Goal: Information Seeking & Learning: Learn about a topic

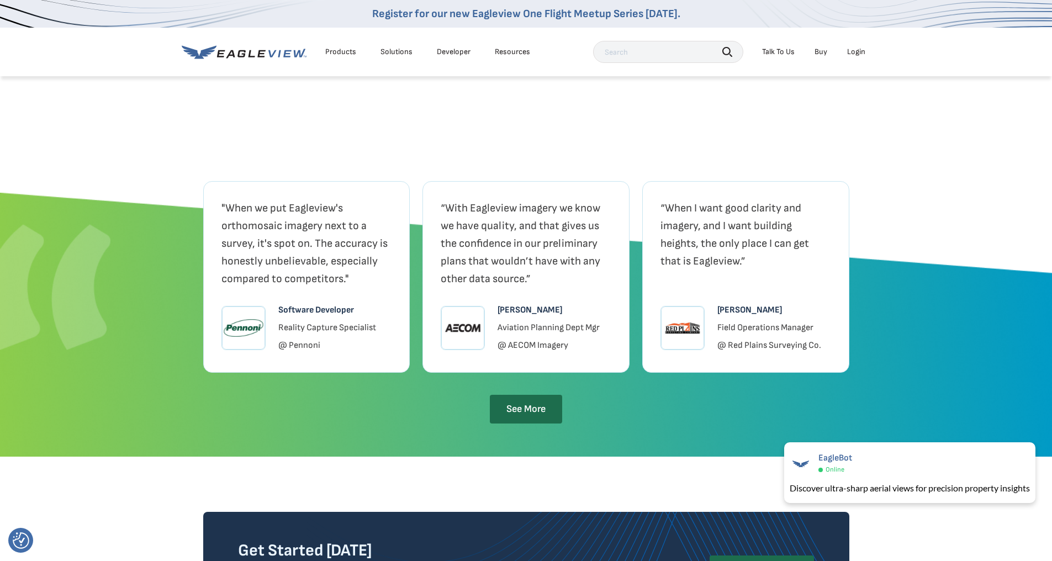
scroll to position [2265, 0]
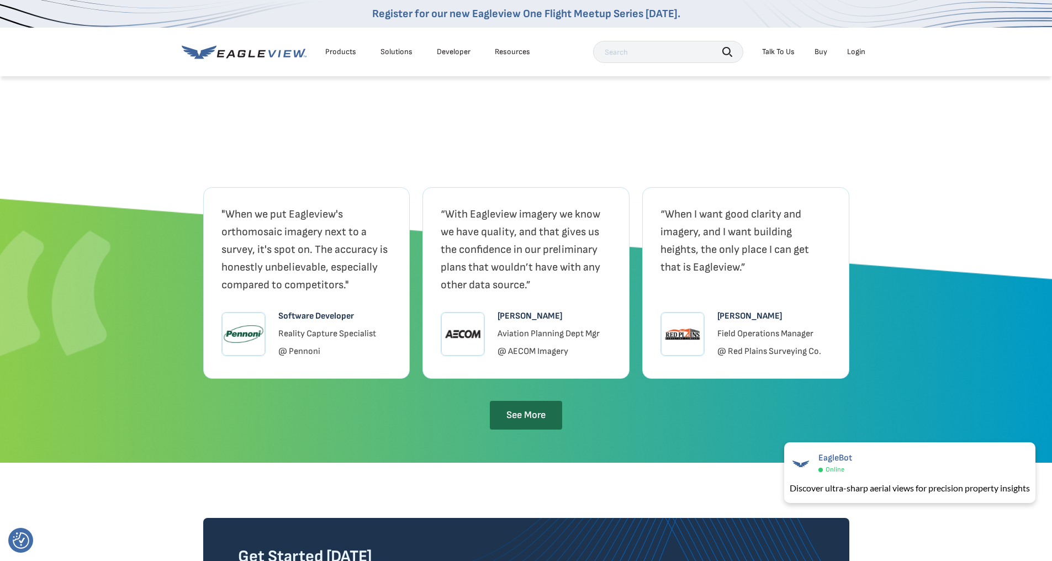
click at [402, 55] on div "Solutions" at bounding box center [397, 52] width 32 height 10
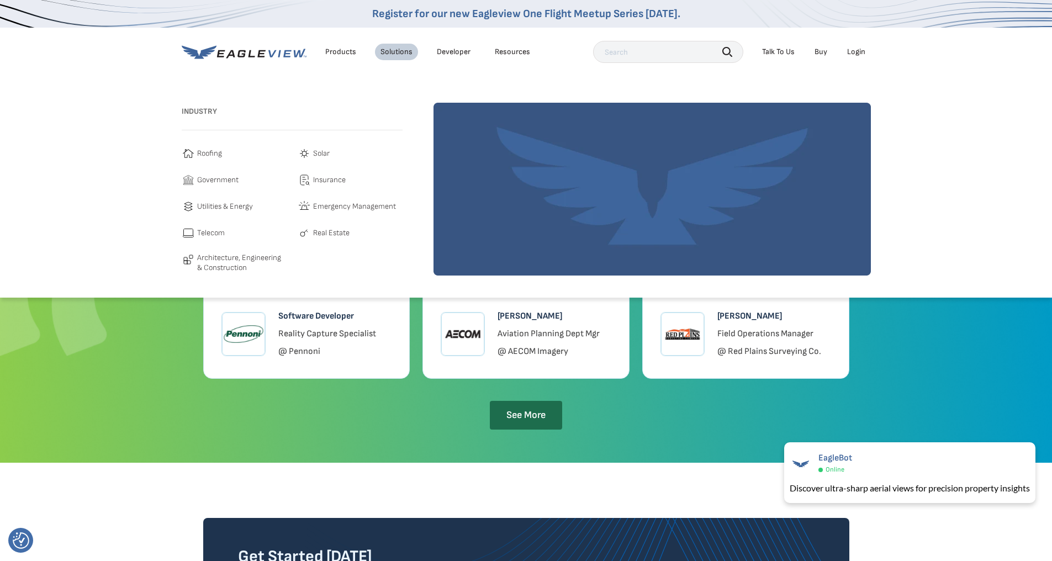
click at [346, 50] on div "Products" at bounding box center [340, 52] width 31 height 10
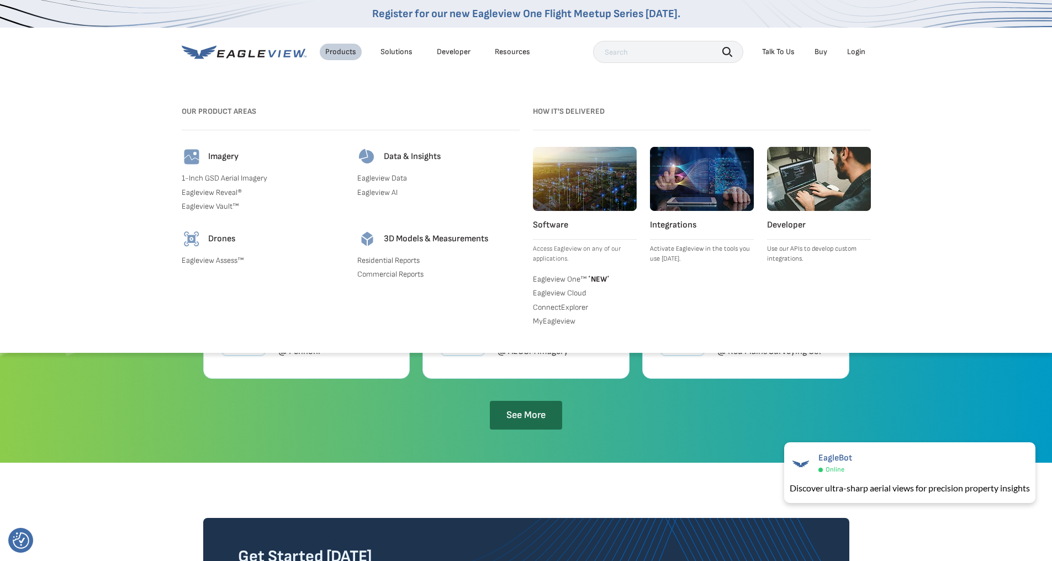
click at [196, 154] on img at bounding box center [192, 157] width 20 height 20
click at [333, 50] on div "Products" at bounding box center [340, 52] width 31 height 10
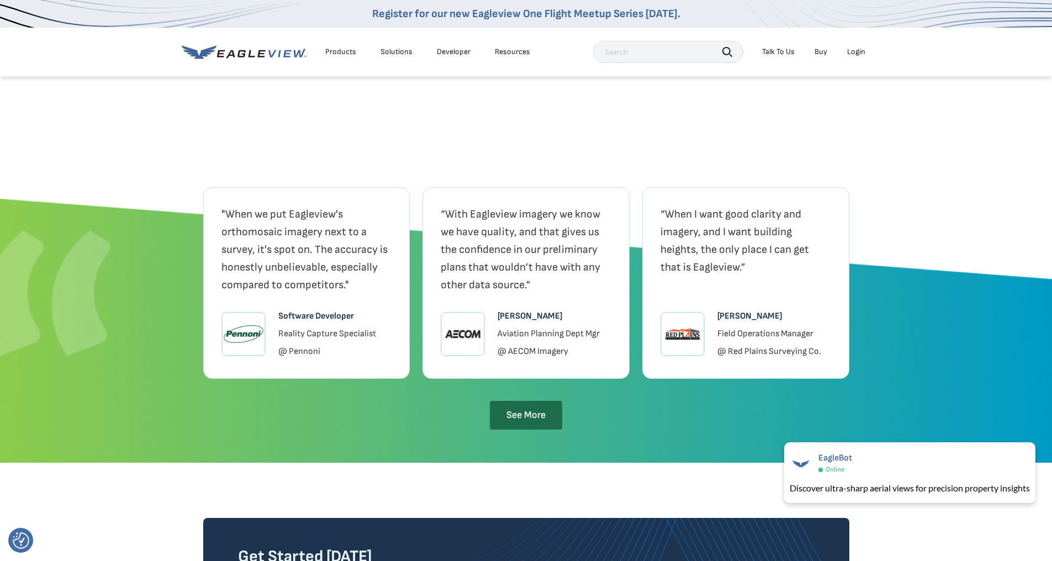
click at [333, 51] on div "Products" at bounding box center [340, 52] width 31 height 10
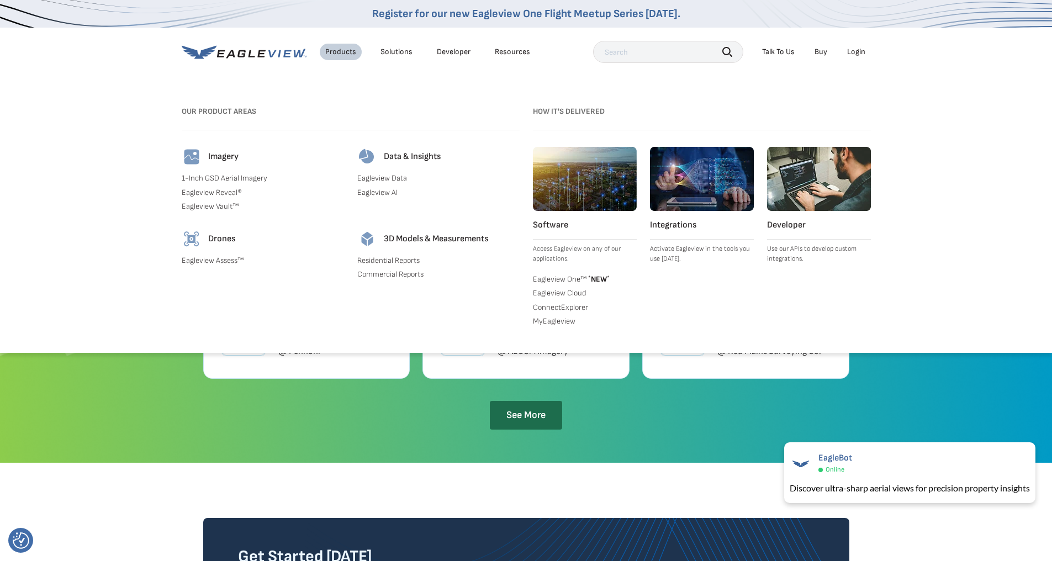
click at [210, 178] on link "1-Inch GSD Aerial Imagery" at bounding box center [263, 178] width 162 height 10
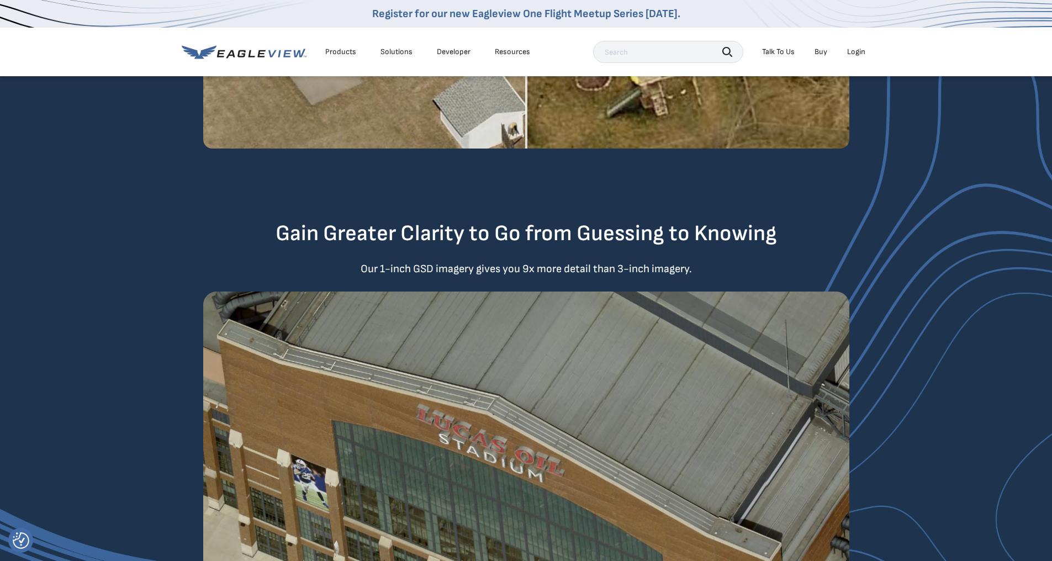
scroll to position [552, 0]
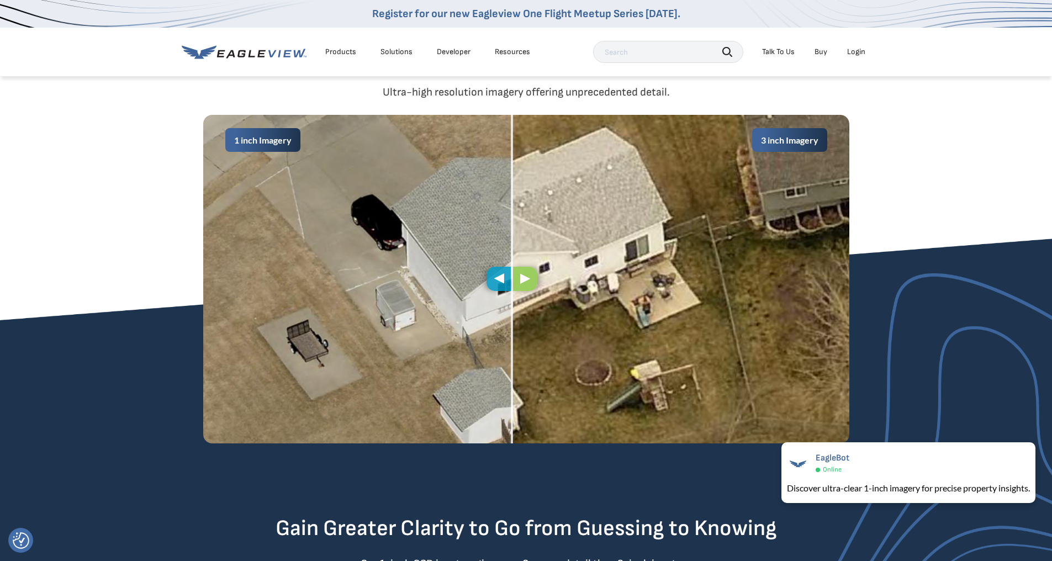
drag, startPoint x: 524, startPoint y: 283, endPoint x: 510, endPoint y: 316, distance: 35.6
click at [510, 316] on div "1 inch Imagery 3 inch Imagery" at bounding box center [526, 279] width 646 height 329
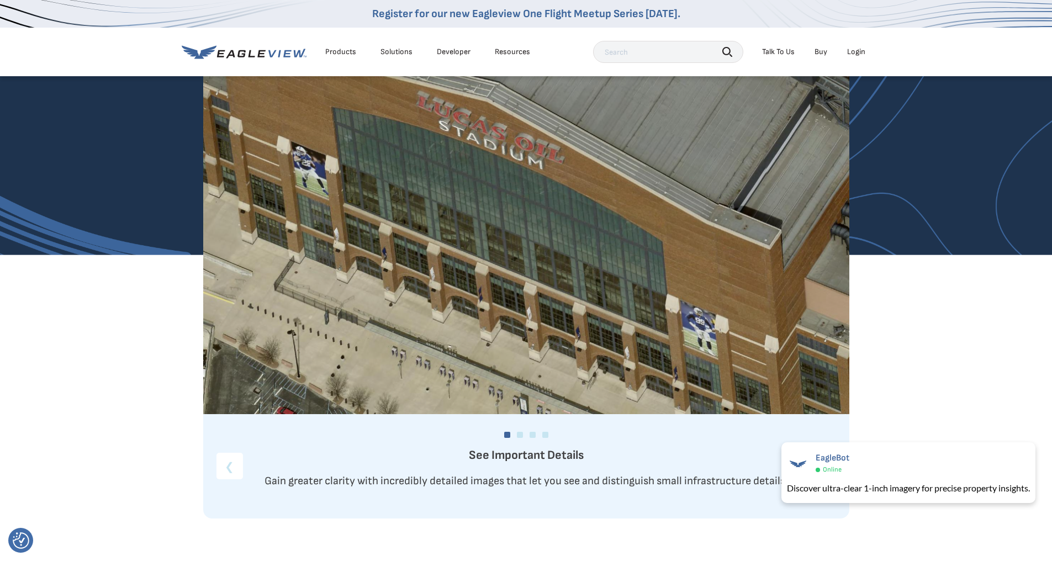
scroll to position [1160, 0]
click at [535, 437] on link at bounding box center [533, 436] width 6 height 6
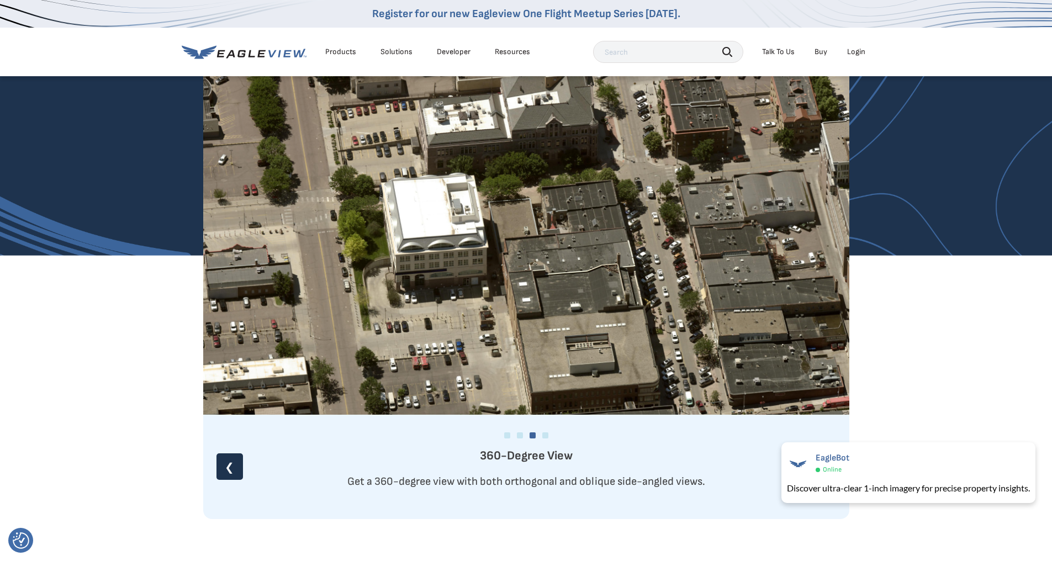
click at [547, 439] on div at bounding box center [526, 431] width 646 height 33
click at [548, 439] on div at bounding box center [526, 431] width 646 height 33
click at [549, 436] on div at bounding box center [526, 431] width 646 height 33
click at [546, 436] on link at bounding box center [545, 436] width 6 height 6
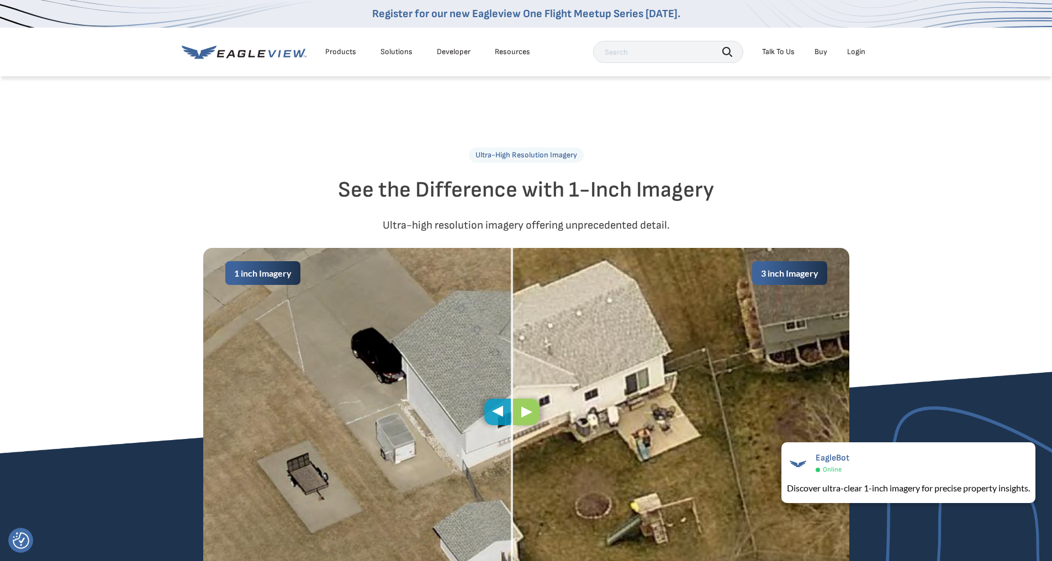
scroll to position [552, 0]
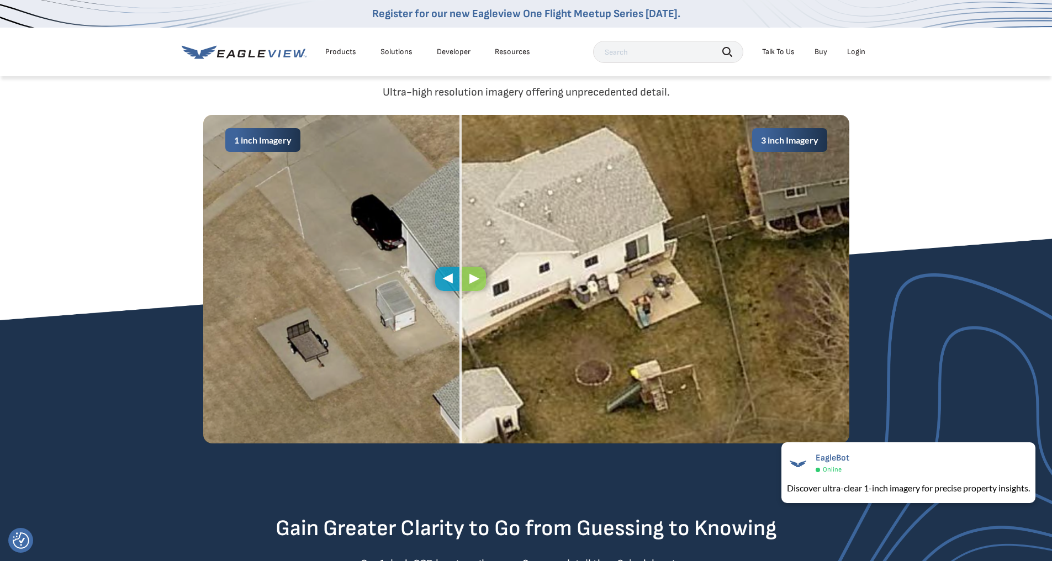
drag, startPoint x: 516, startPoint y: 278, endPoint x: 129, endPoint y: 278, distance: 387.2
click at [527, 312] on div "1 inch Imagery 3 inch Imagery" at bounding box center [526, 279] width 646 height 329
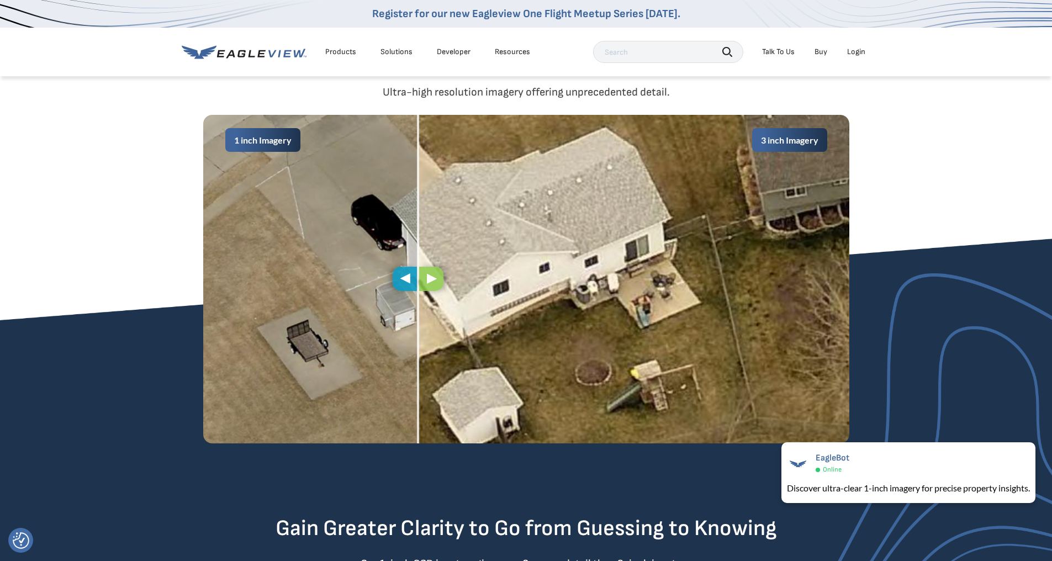
drag, startPoint x: 526, startPoint y: 284, endPoint x: 301, endPoint y: 281, distance: 226.0
click at [417, 294] on div "1 inch Imagery 3 inch Imagery" at bounding box center [526, 279] width 646 height 329
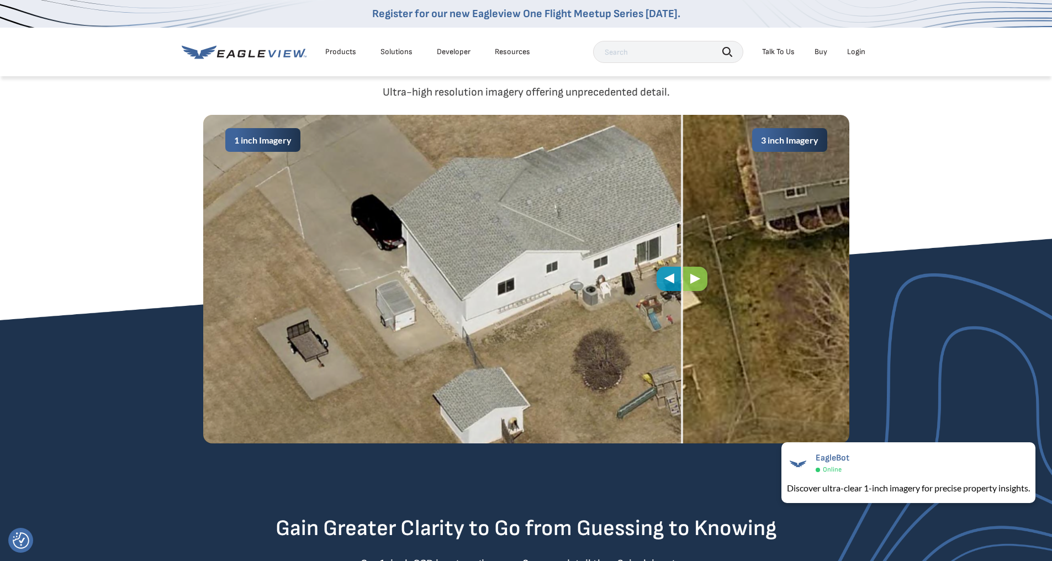
drag, startPoint x: 408, startPoint y: 288, endPoint x: 595, endPoint y: 286, distance: 186.7
click at [681, 287] on span at bounding box center [682, 279] width 2 height 329
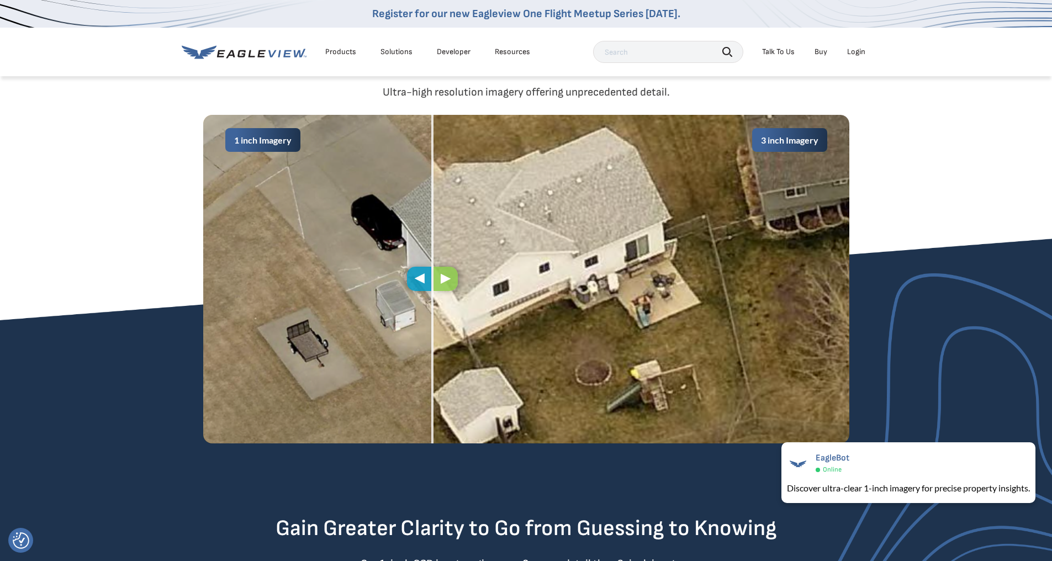
drag, startPoint x: 673, startPoint y: 281, endPoint x: 424, endPoint y: 297, distance: 250.2
click at [424, 297] on div "1 inch Imagery 3 inch Imagery" at bounding box center [526, 279] width 646 height 329
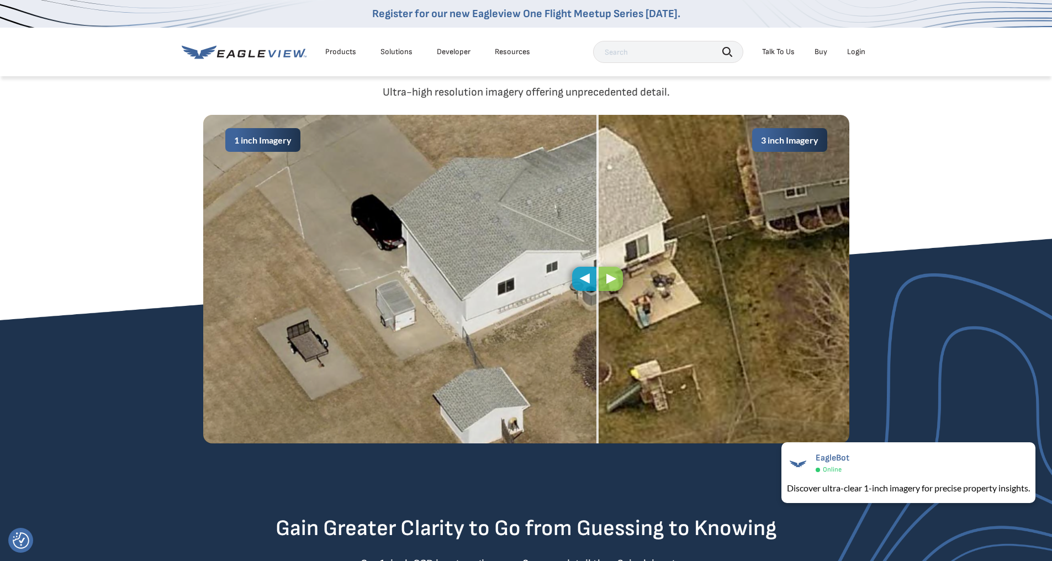
drag, startPoint x: 438, startPoint y: 281, endPoint x: 20, endPoint y: 215, distance: 422.8
click at [597, 281] on span at bounding box center [598, 279] width 2 height 329
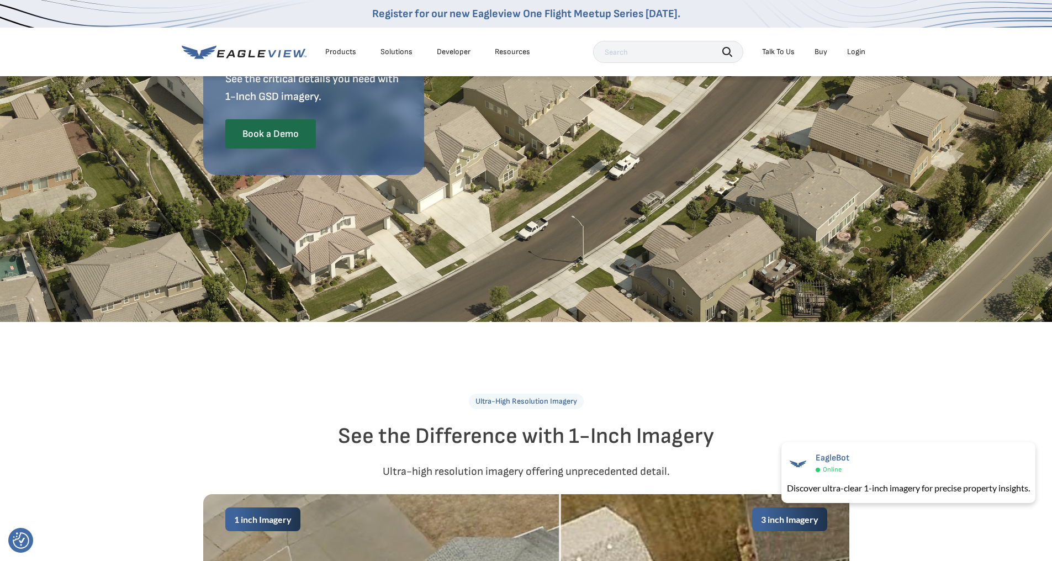
scroll to position [0, 0]
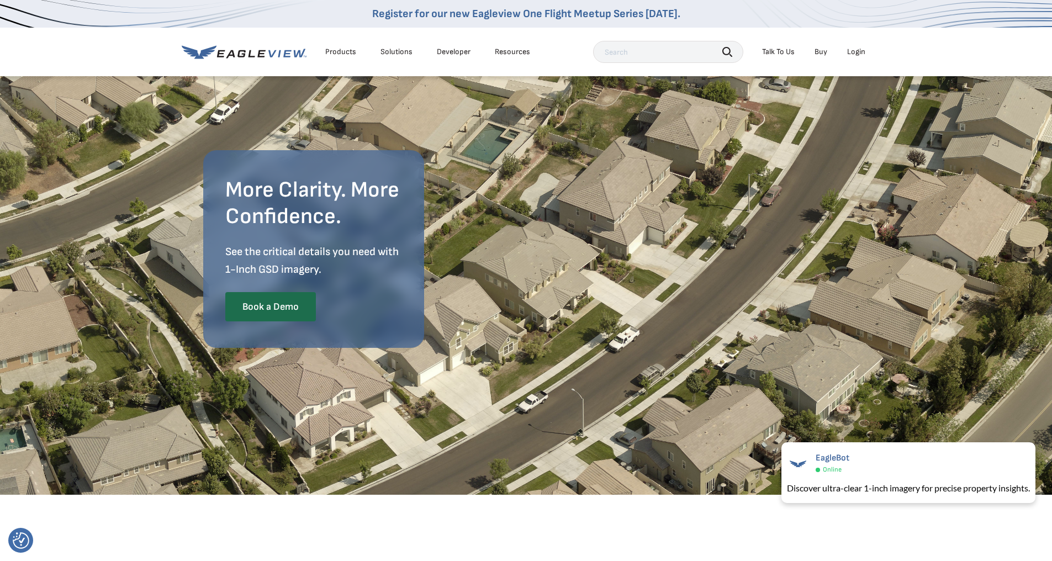
click at [340, 52] on div "Products" at bounding box center [340, 52] width 31 height 10
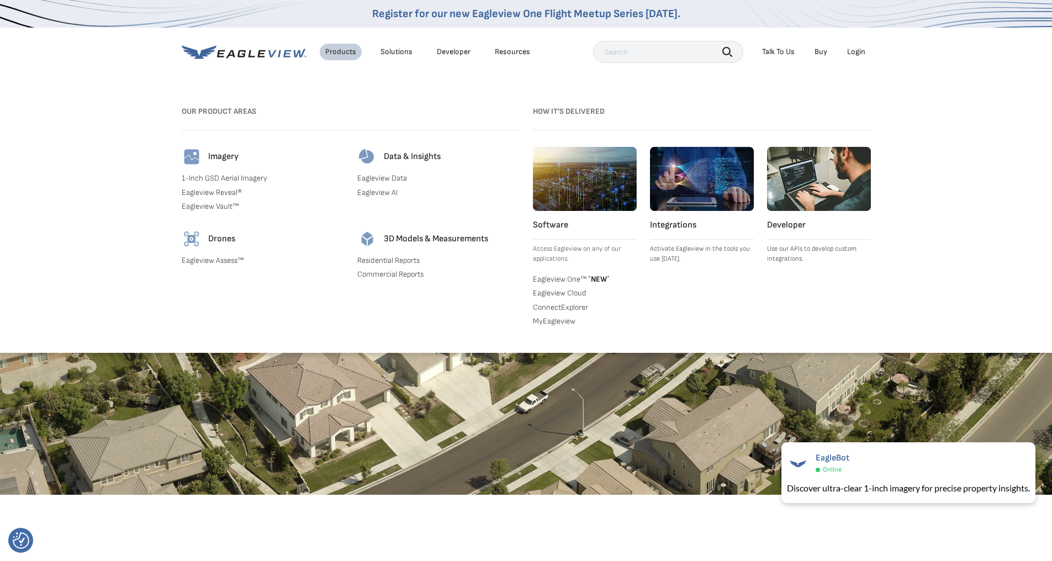
click at [207, 190] on link "Eagleview Reveal®" at bounding box center [263, 193] width 162 height 10
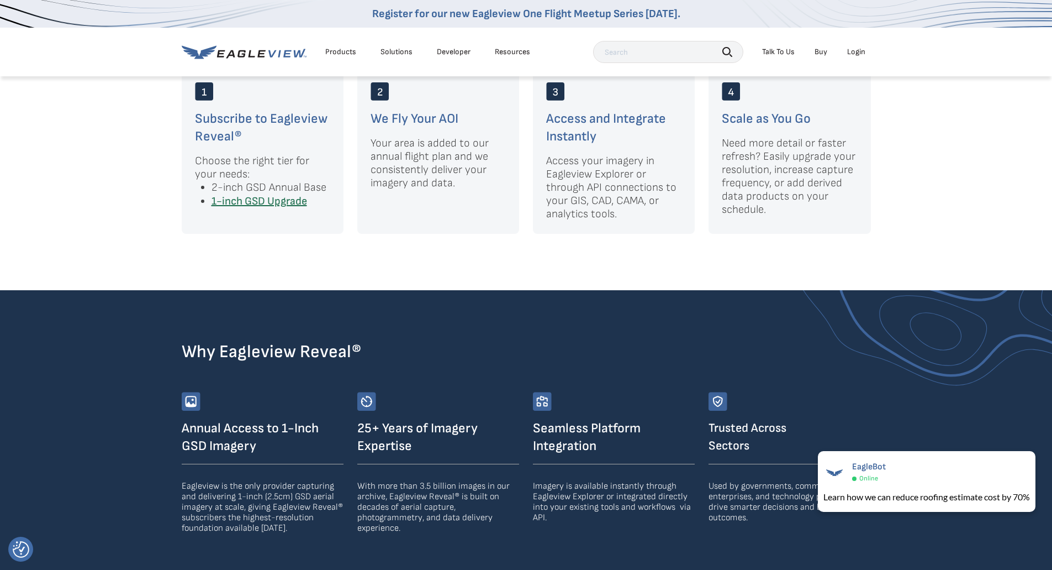
scroll to position [1547, 0]
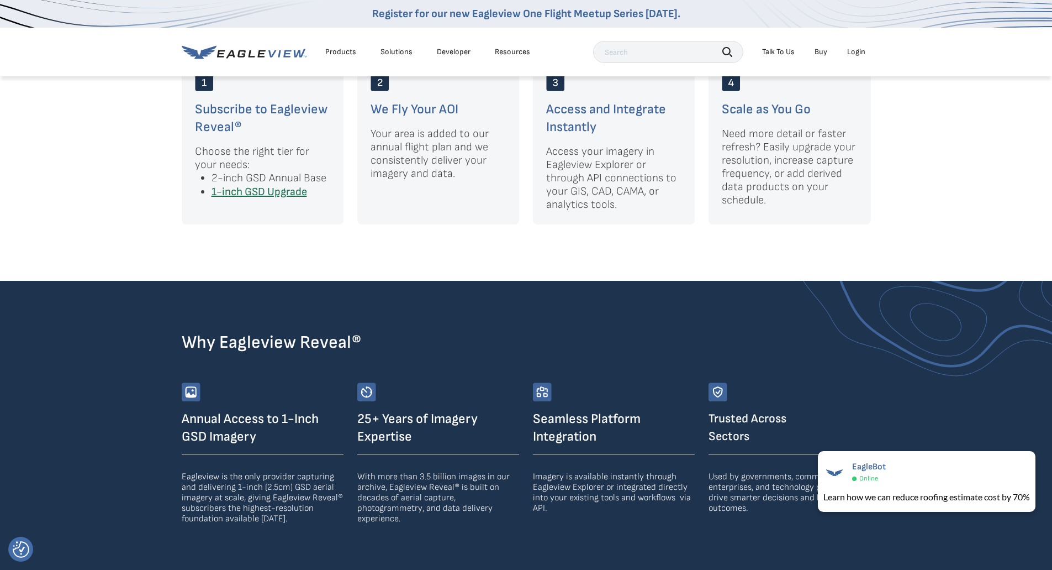
click at [352, 55] on div "Products" at bounding box center [340, 52] width 31 height 10
click at [140, 381] on section "Why Eagleview Reveal® Annual Access to 1-Inch GSD Imagery Eagleview is the only…" at bounding box center [526, 429] width 1052 height 296
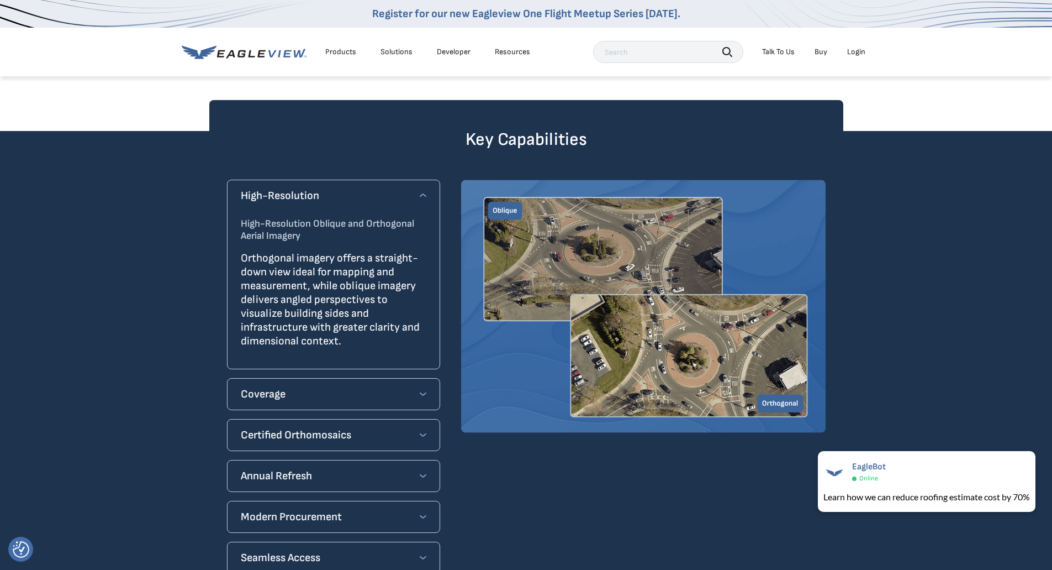
scroll to position [829, 0]
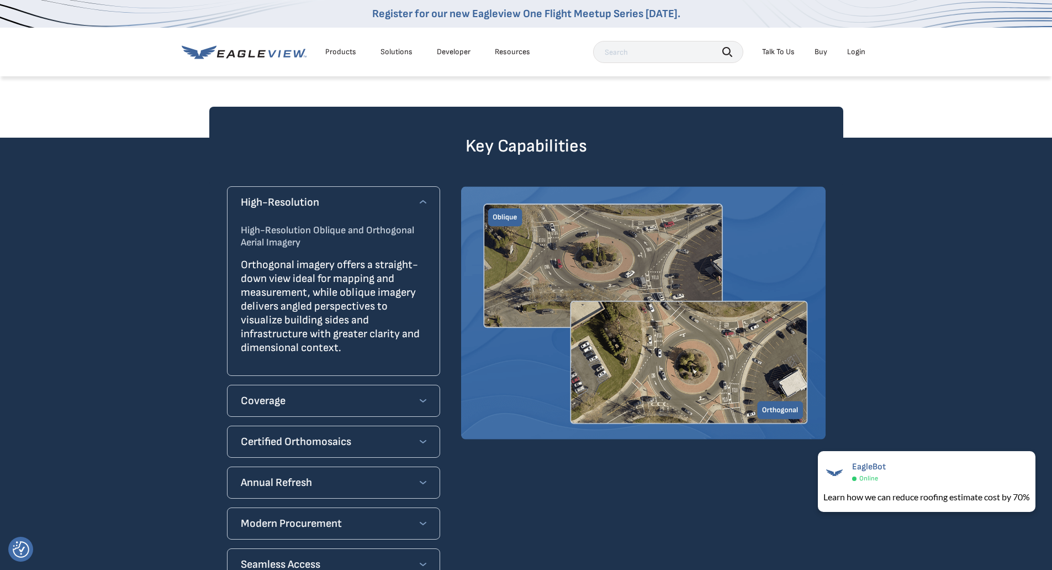
click at [376, 392] on div "Coverage" at bounding box center [334, 401] width 186 height 18
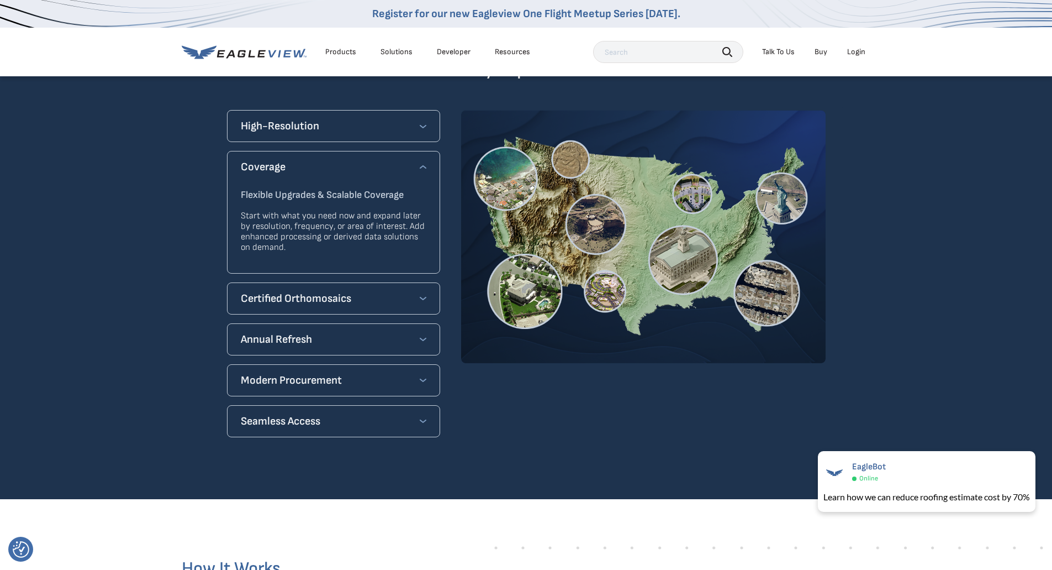
scroll to position [752, 0]
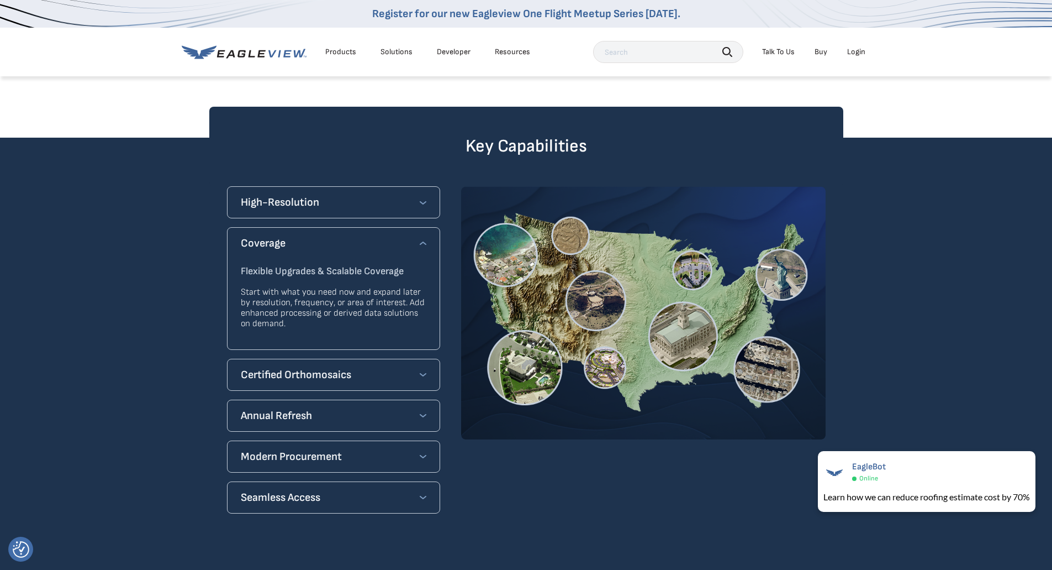
click at [379, 366] on div "Certified Orthomosaics" at bounding box center [334, 375] width 186 height 18
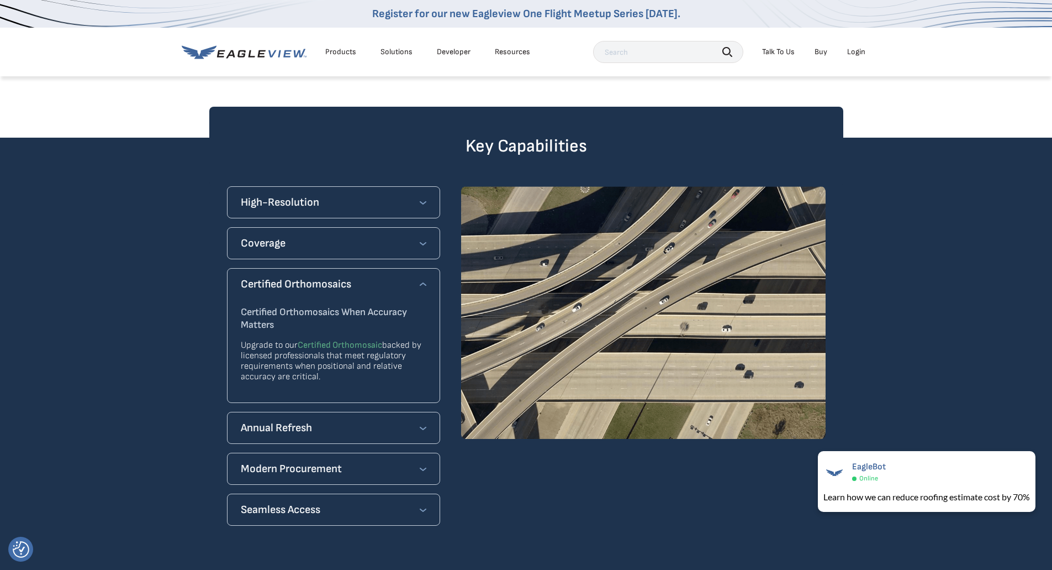
click at [362, 419] on div "Annual Refresh" at bounding box center [334, 428] width 186 height 18
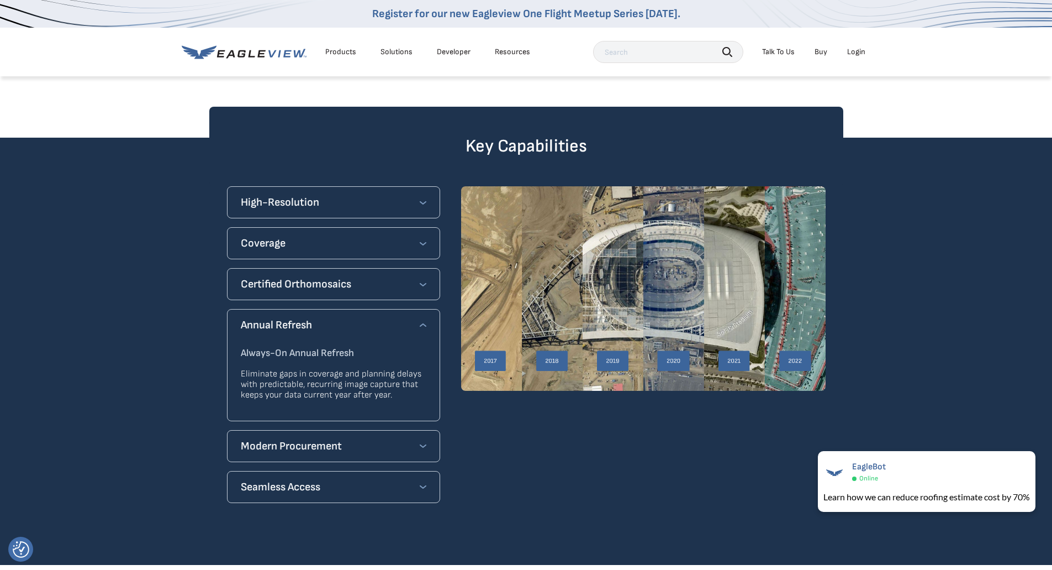
click at [352, 437] on div "Modern Procurement" at bounding box center [334, 446] width 186 height 18
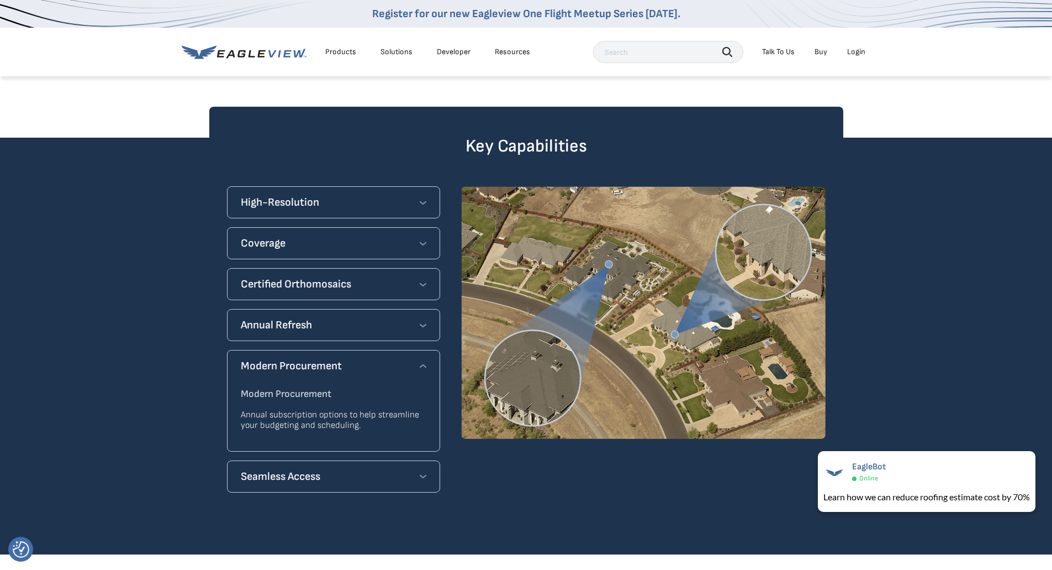
click at [344, 467] on div "Seamless Access" at bounding box center [334, 476] width 186 height 18
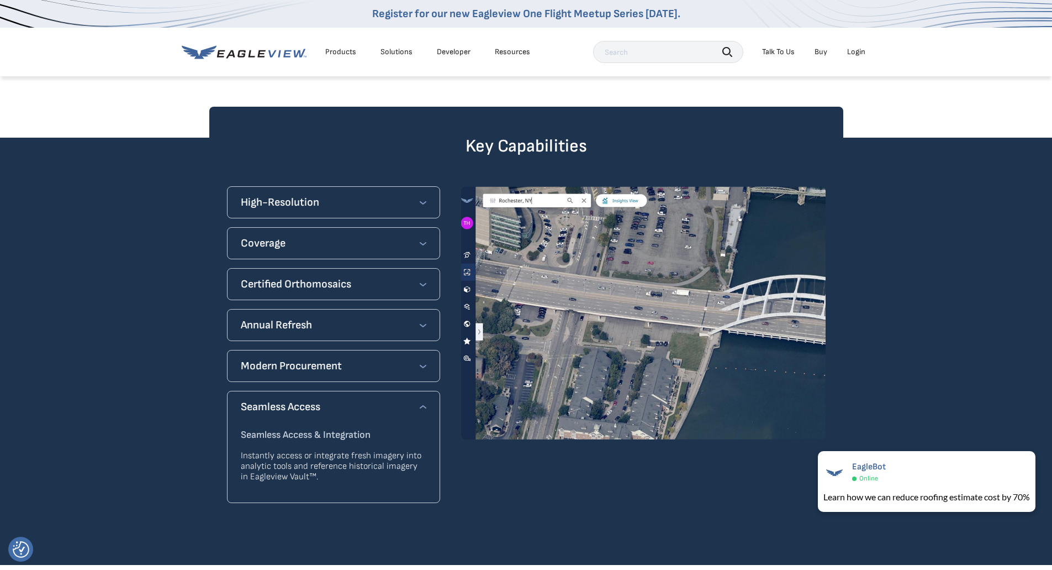
click at [421, 199] on icon at bounding box center [423, 202] width 7 height 7
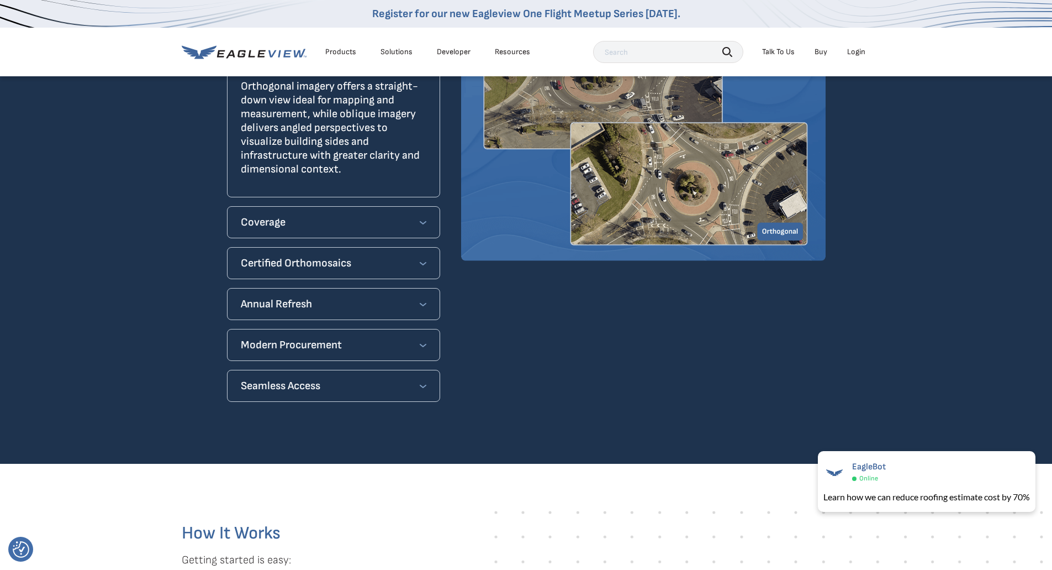
scroll to position [939, 0]
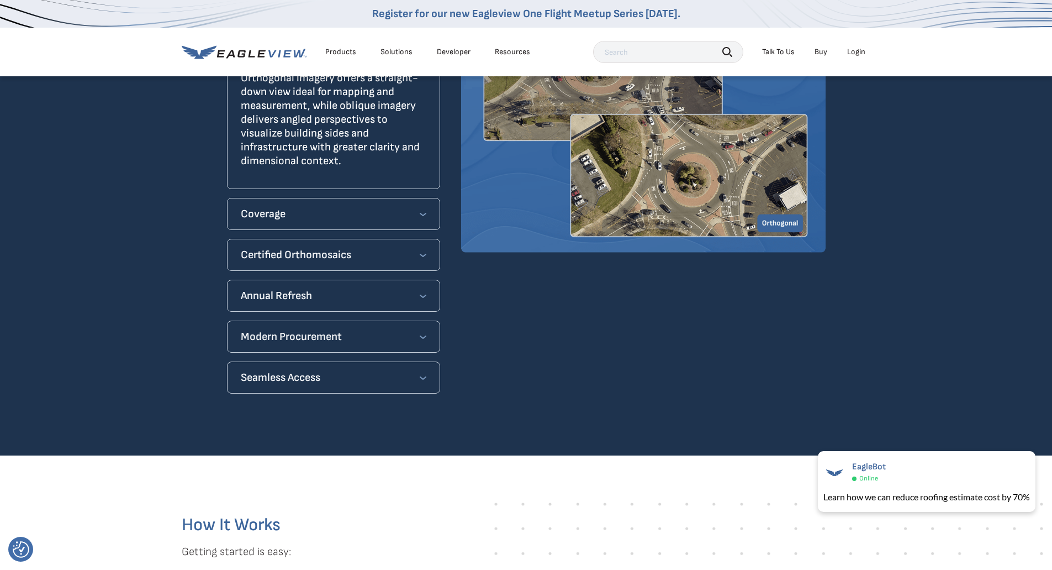
click at [362, 328] on div "Modern Procurement" at bounding box center [334, 337] width 186 height 18
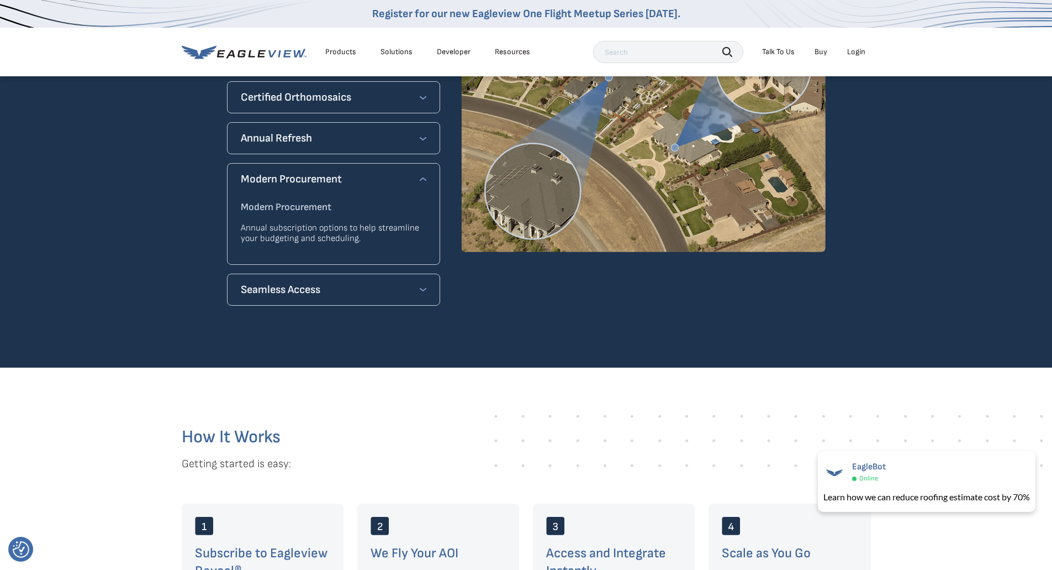
click at [371, 281] on div "Seamless Access" at bounding box center [334, 290] width 186 height 18
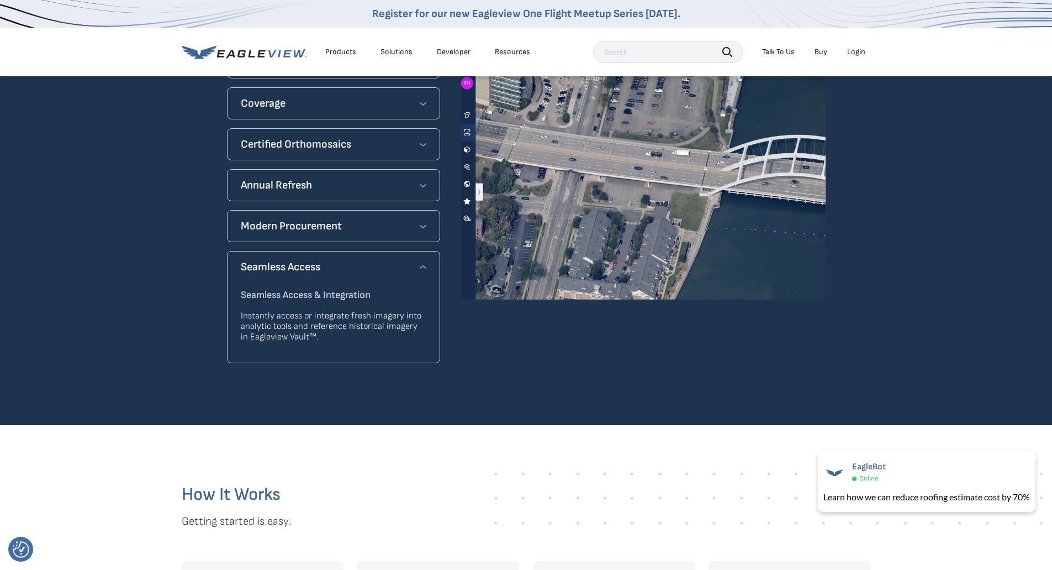
scroll to position [829, 0]
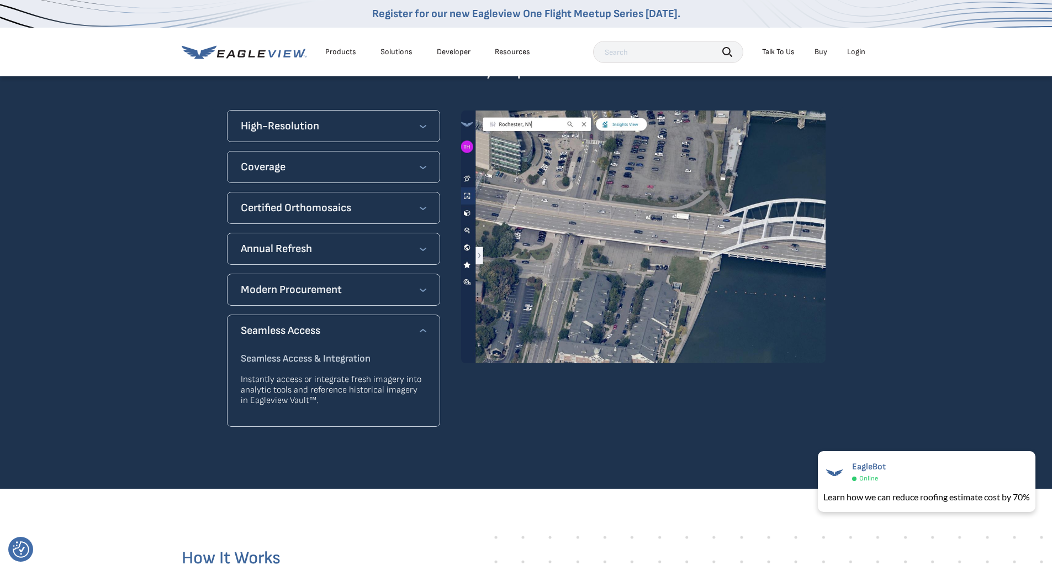
click at [377, 281] on div "Modern Procurement" at bounding box center [334, 290] width 186 height 18
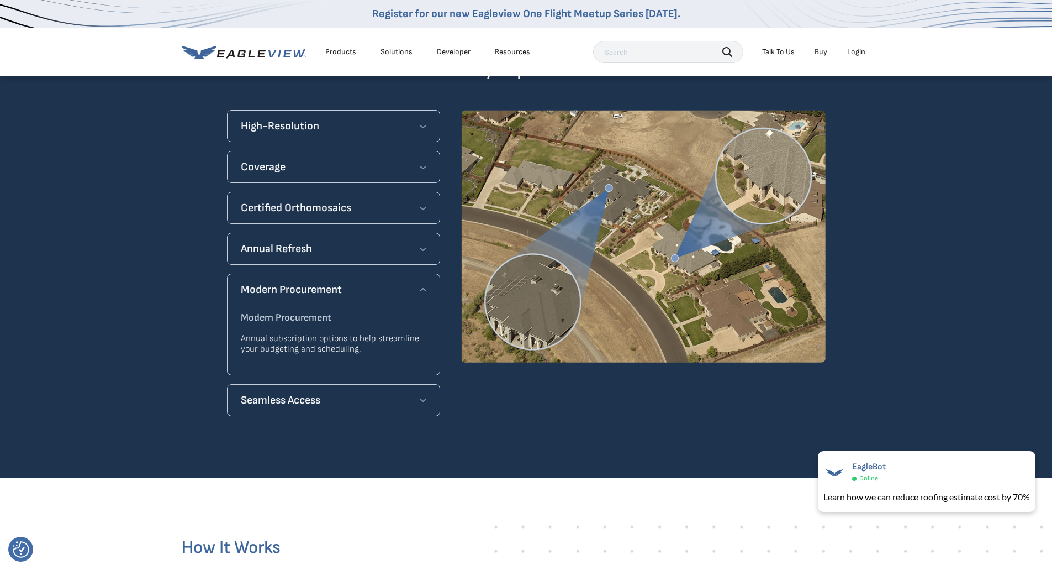
click at [371, 391] on div "Seamless Access" at bounding box center [334, 400] width 186 height 18
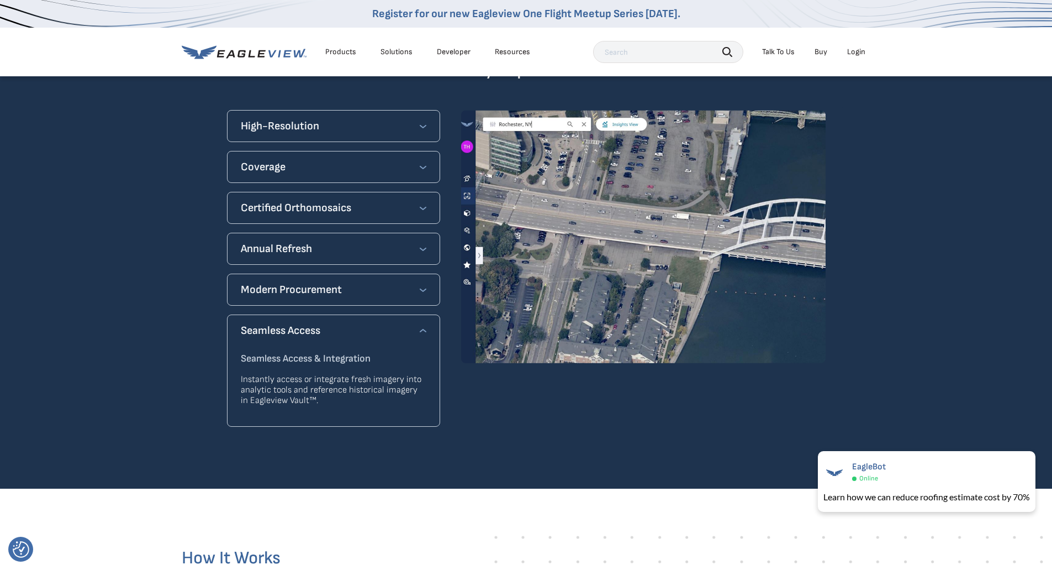
click at [336, 240] on div "Annual Refresh" at bounding box center [334, 249] width 186 height 18
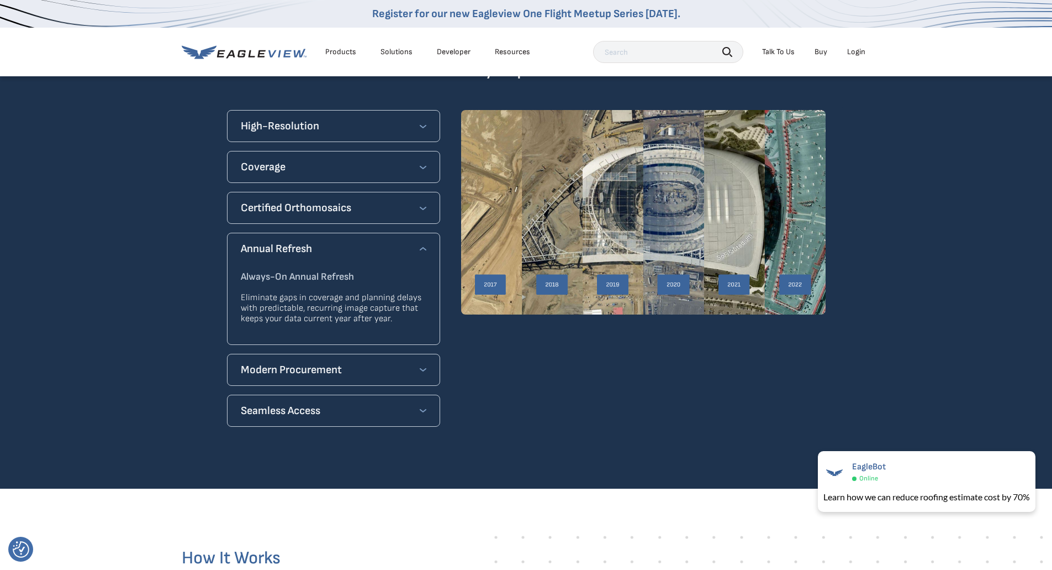
click at [343, 201] on h4 "Certified Orthomosaics" at bounding box center [296, 208] width 110 height 18
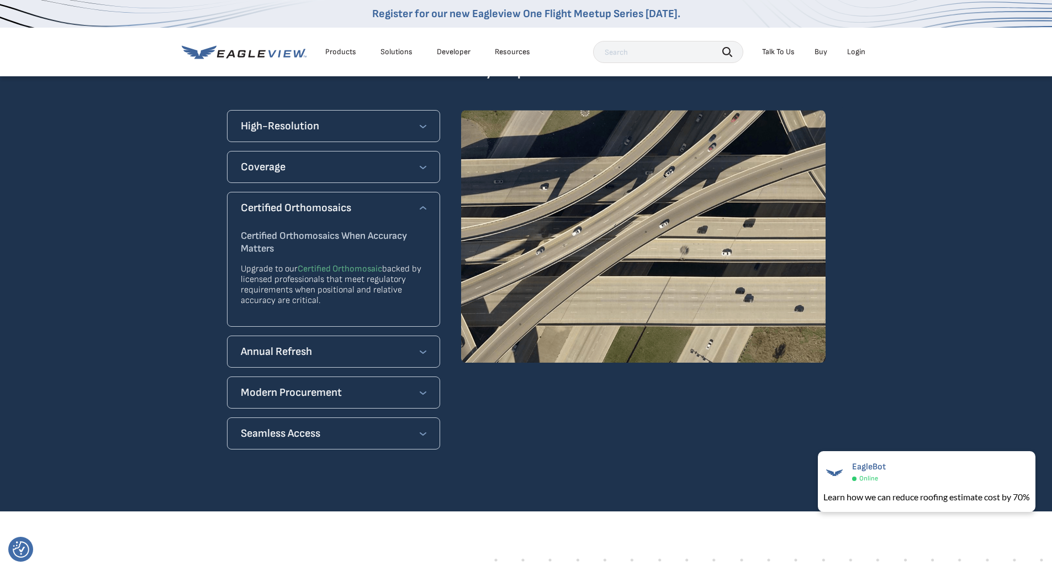
click at [317, 343] on div "Annual Refresh" at bounding box center [334, 352] width 186 height 18
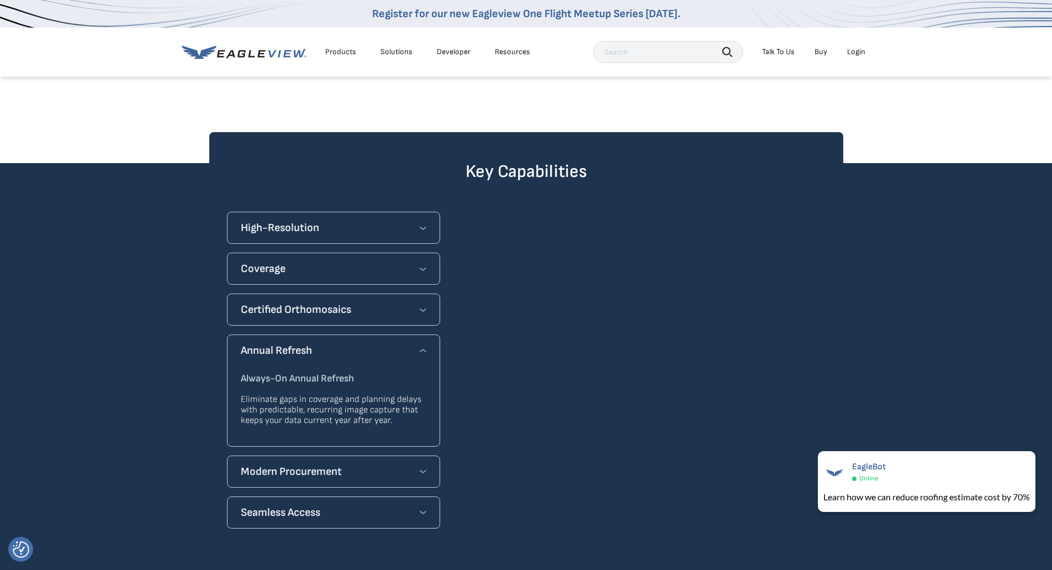
scroll to position [718, 0]
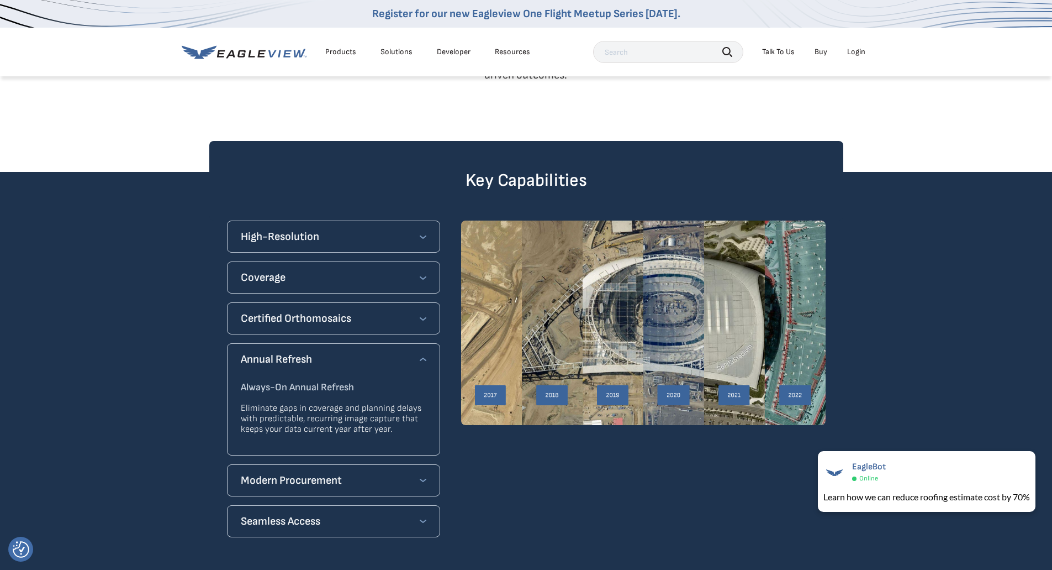
click at [323, 272] on div "Coverage Flexible Upgrades & Scalable Coverage Start with what you need now and…" at bounding box center [333, 277] width 213 height 32
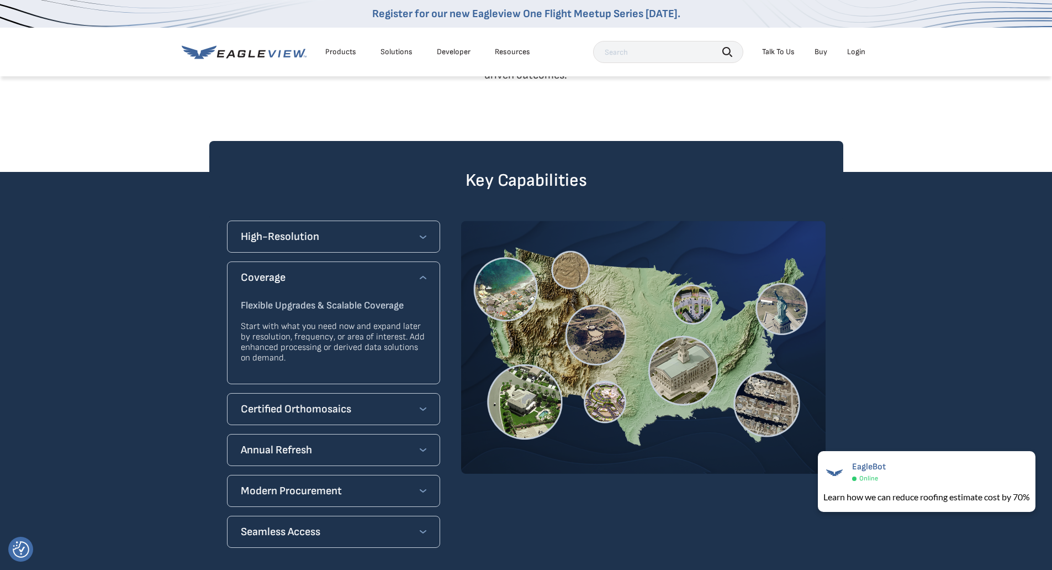
click at [331, 228] on div "High-Resolution" at bounding box center [334, 237] width 186 height 18
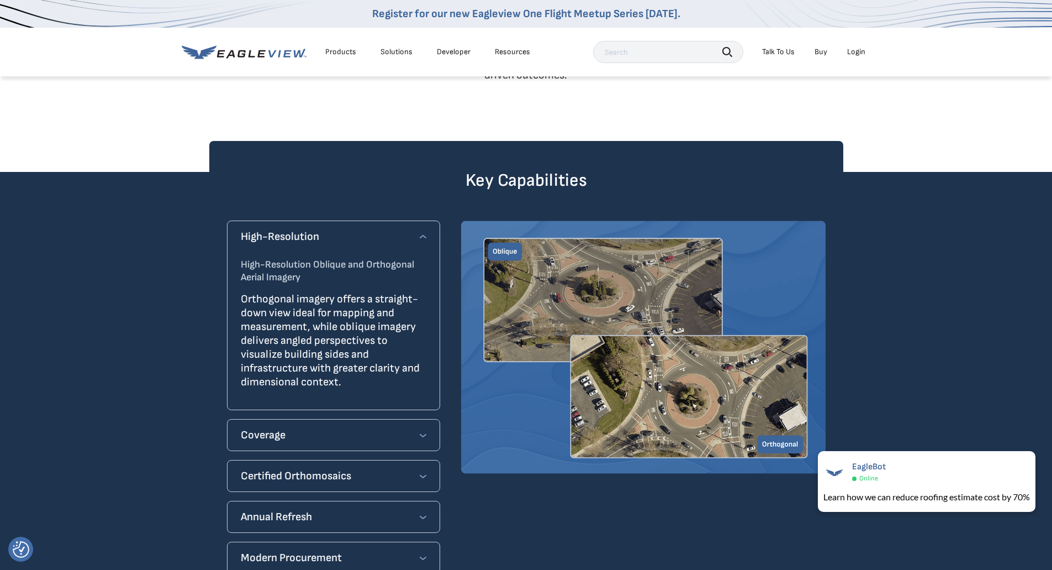
click at [305, 426] on div "Coverage" at bounding box center [334, 435] width 186 height 18
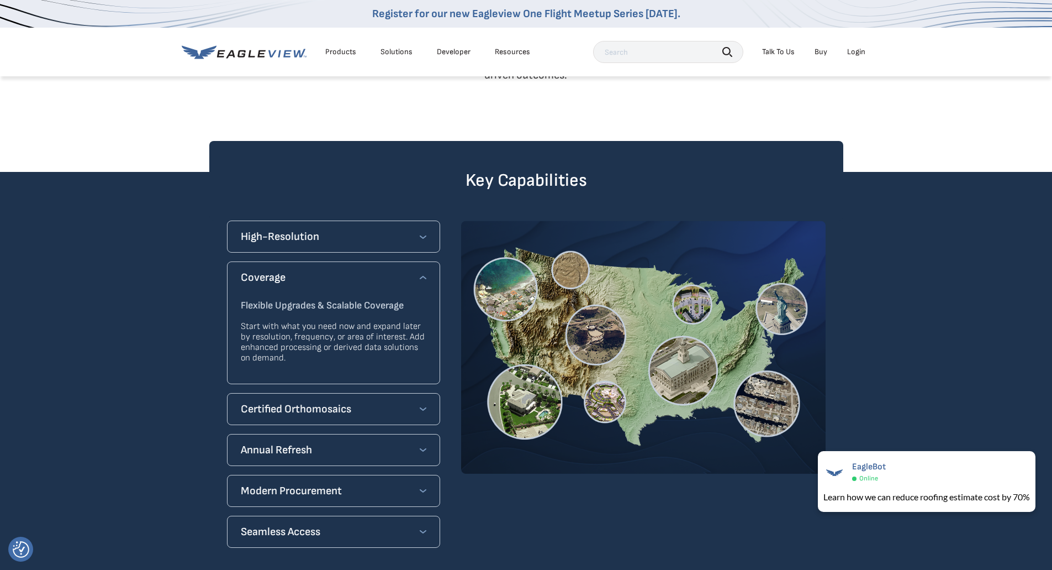
click at [315, 228] on h4 "High-Resolution" at bounding box center [280, 237] width 78 height 18
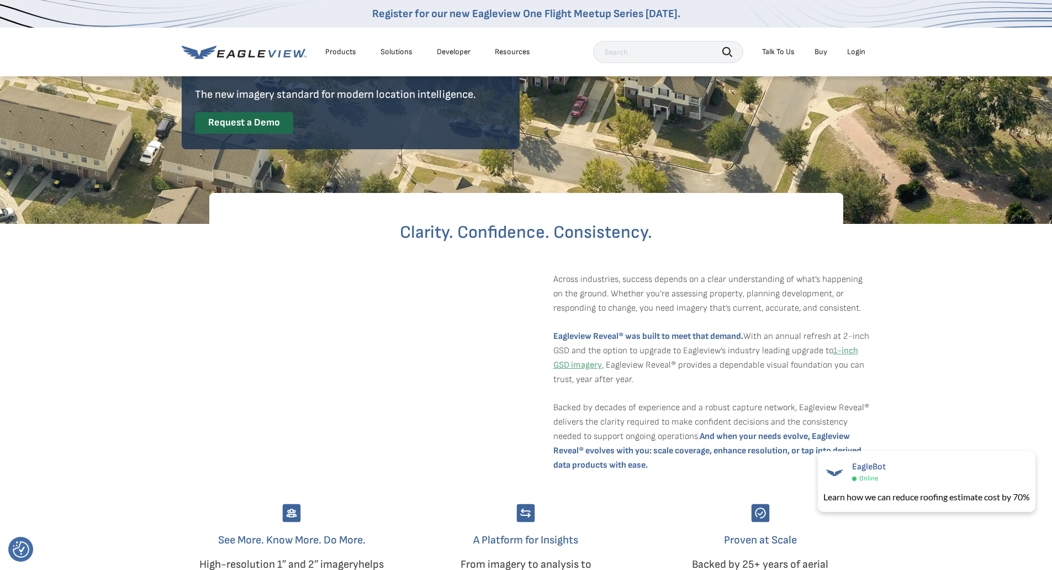
scroll to position [110, 0]
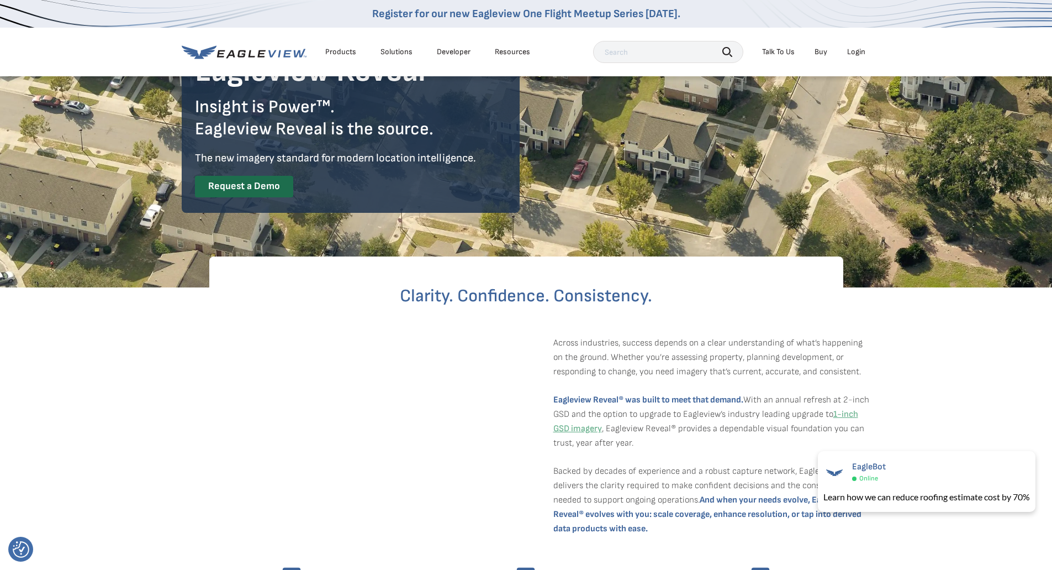
click at [270, 46] on icon at bounding box center [244, 52] width 125 height 14
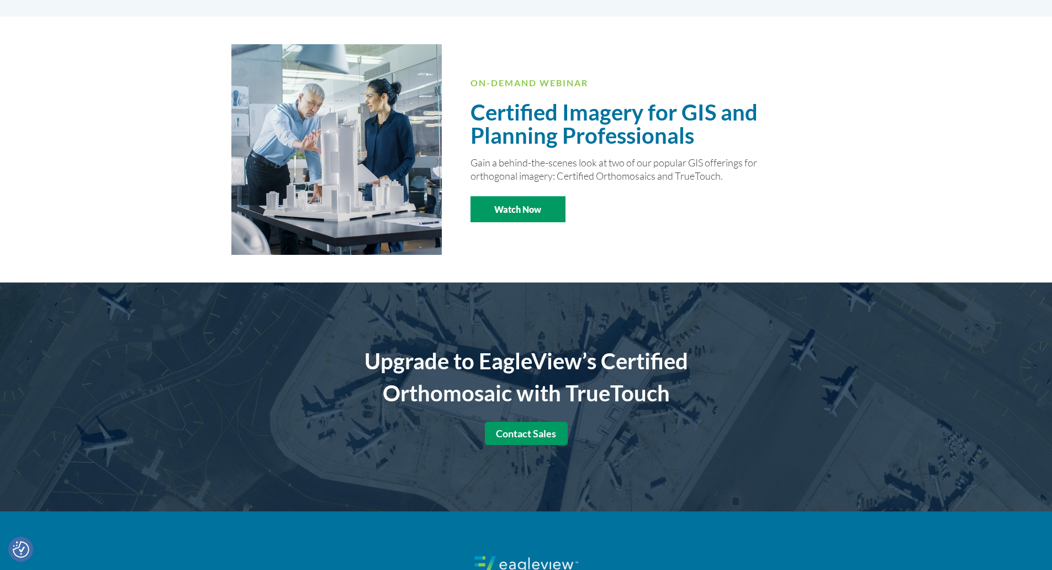
scroll to position [1878, 0]
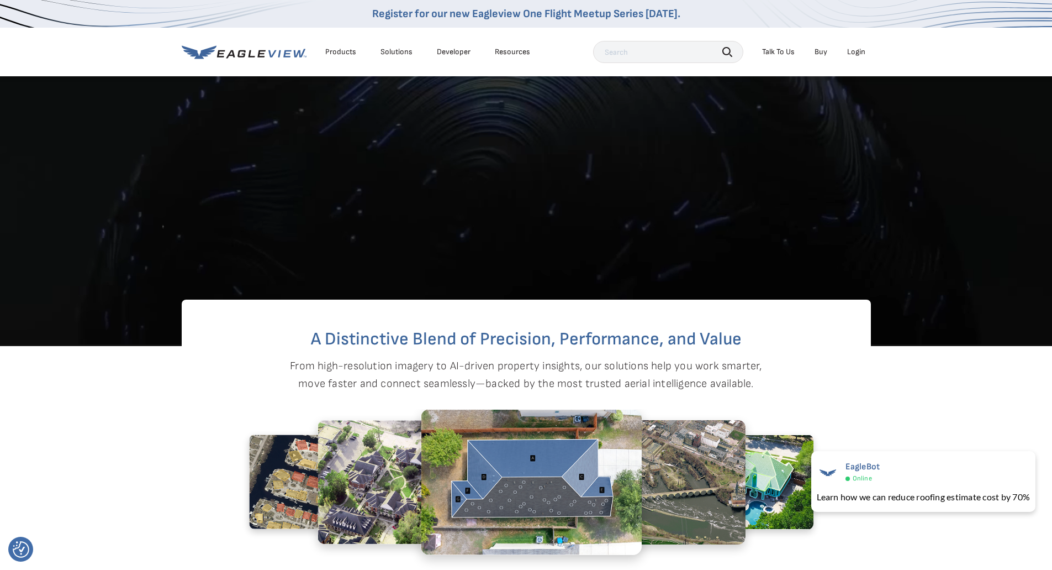
scroll to position [383, 0]
